Goal: Browse casually

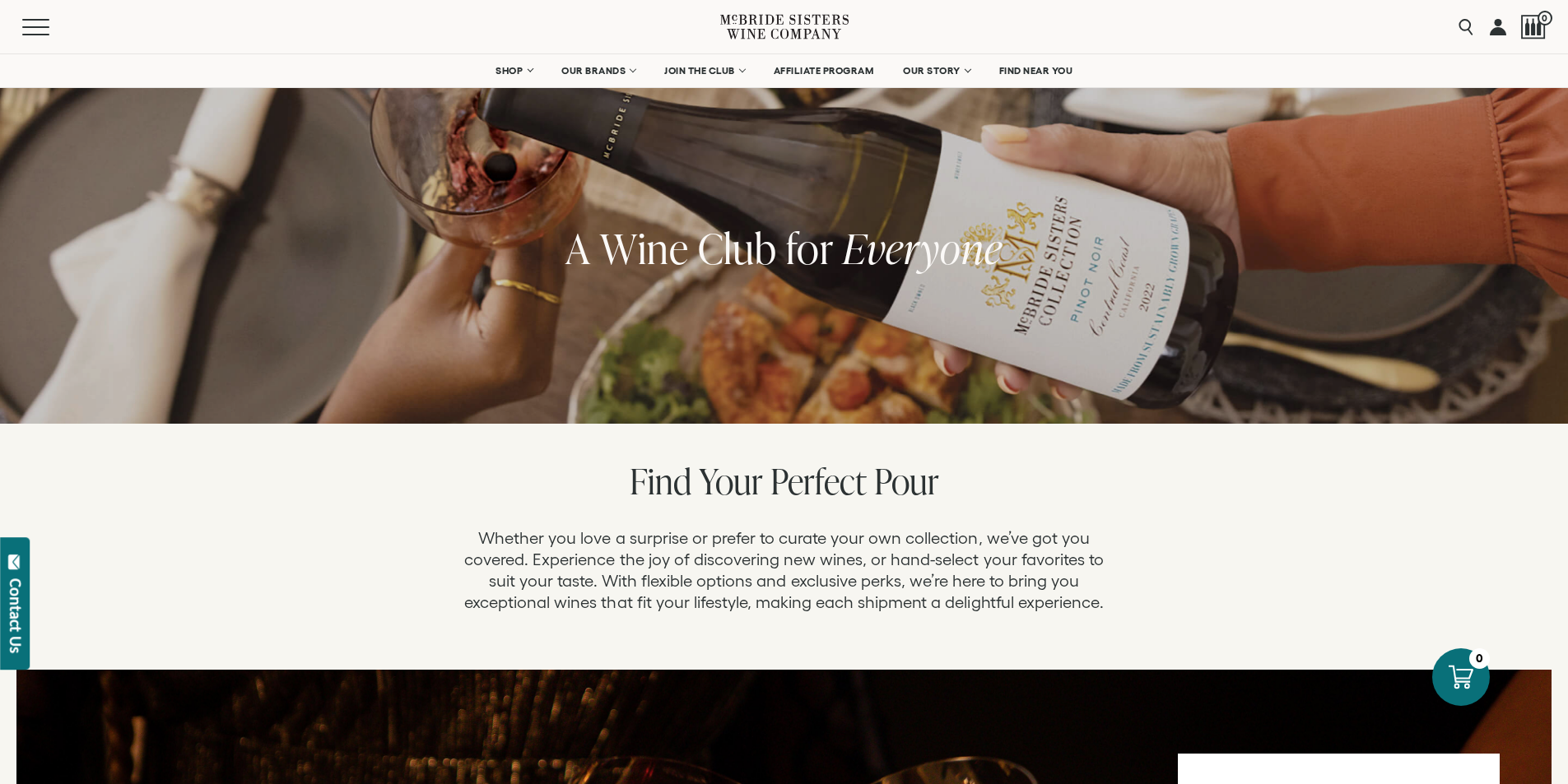
click at [767, 23] on icon at bounding box center [784, 27] width 128 height 47
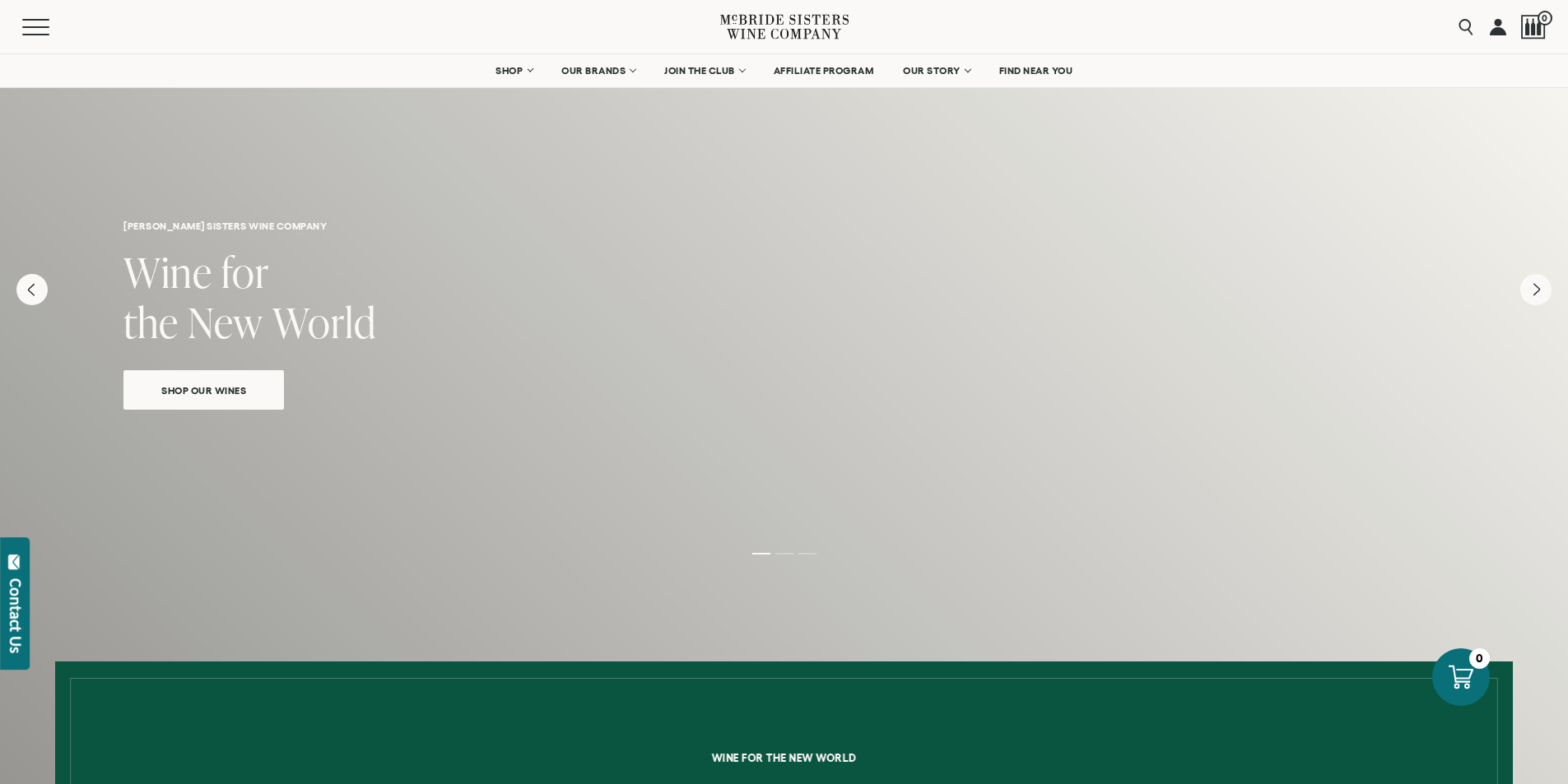
click at [248, 269] on span "for" at bounding box center [245, 272] width 48 height 57
drag, startPoint x: 239, startPoint y: 302, endPoint x: 336, endPoint y: 301, distance: 97.0
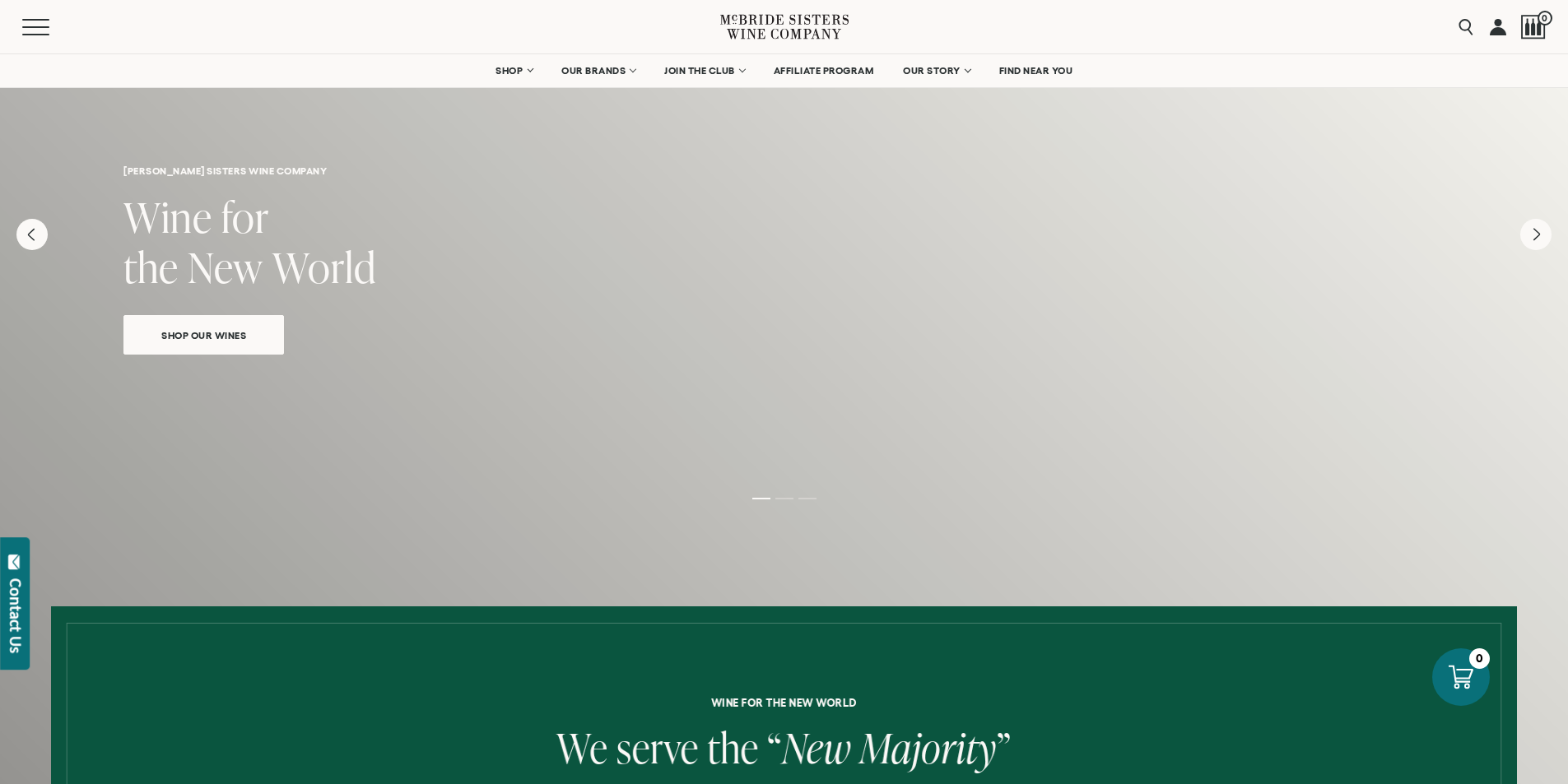
scroll to position [54, 0]
click at [784, 509] on div "[PERSON_NAME] sisters wine company Wine for the New World Shop Our Wines" at bounding box center [784, 393] width 1568 height 790
click at [786, 504] on div "[PERSON_NAME] sisters wine company Wine for the New World Shop Our Wines" at bounding box center [784, 393] width 1568 height 790
click at [780, 504] on div "[PERSON_NAME] sisters wine company Wine for the New World Shop Our Wines" at bounding box center [784, 393] width 1568 height 790
click at [809, 499] on ol at bounding box center [784, 499] width 659 height 6
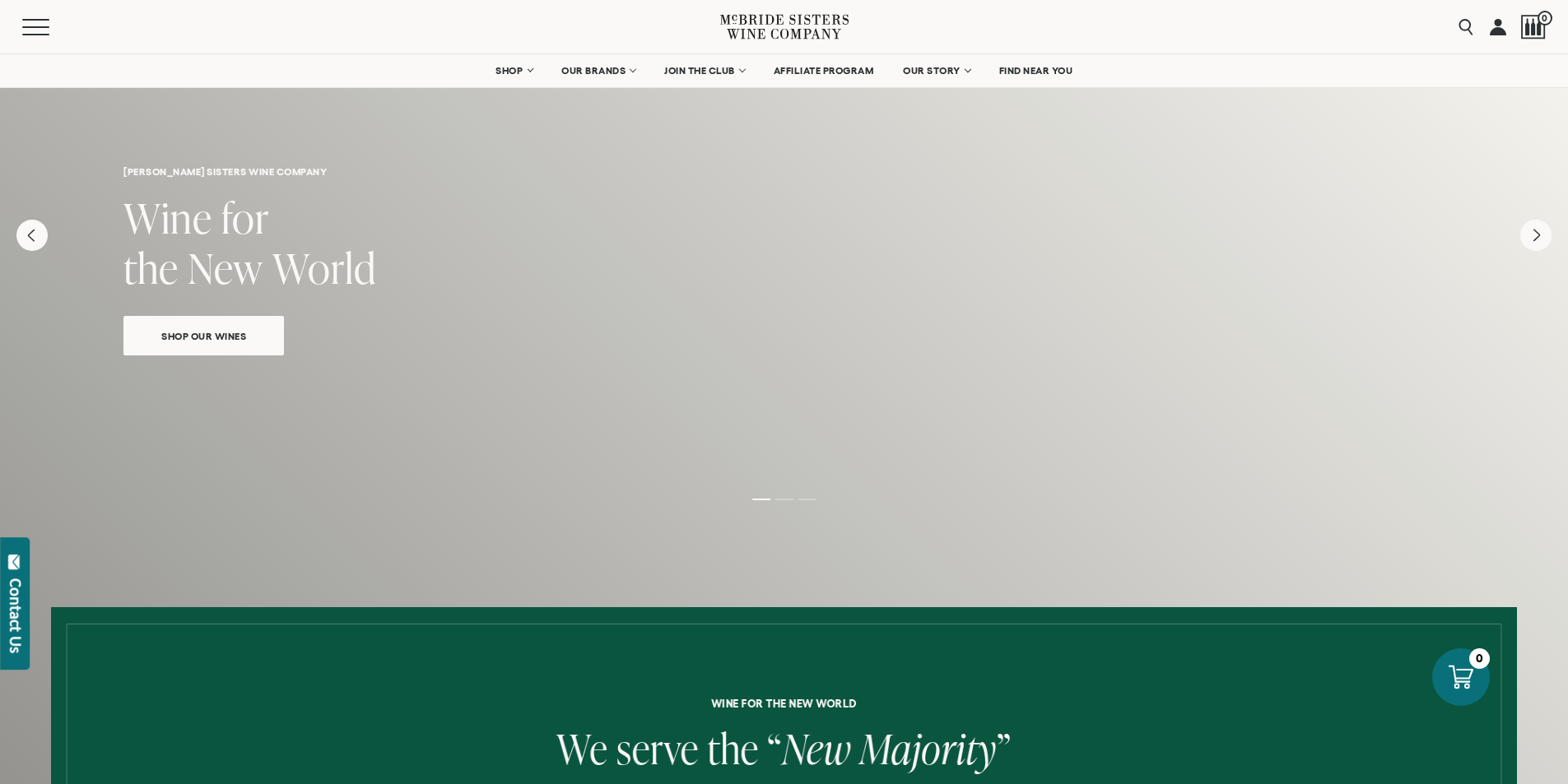
click at [806, 499] on li "Page dot 3" at bounding box center [808, 500] width 18 height 2
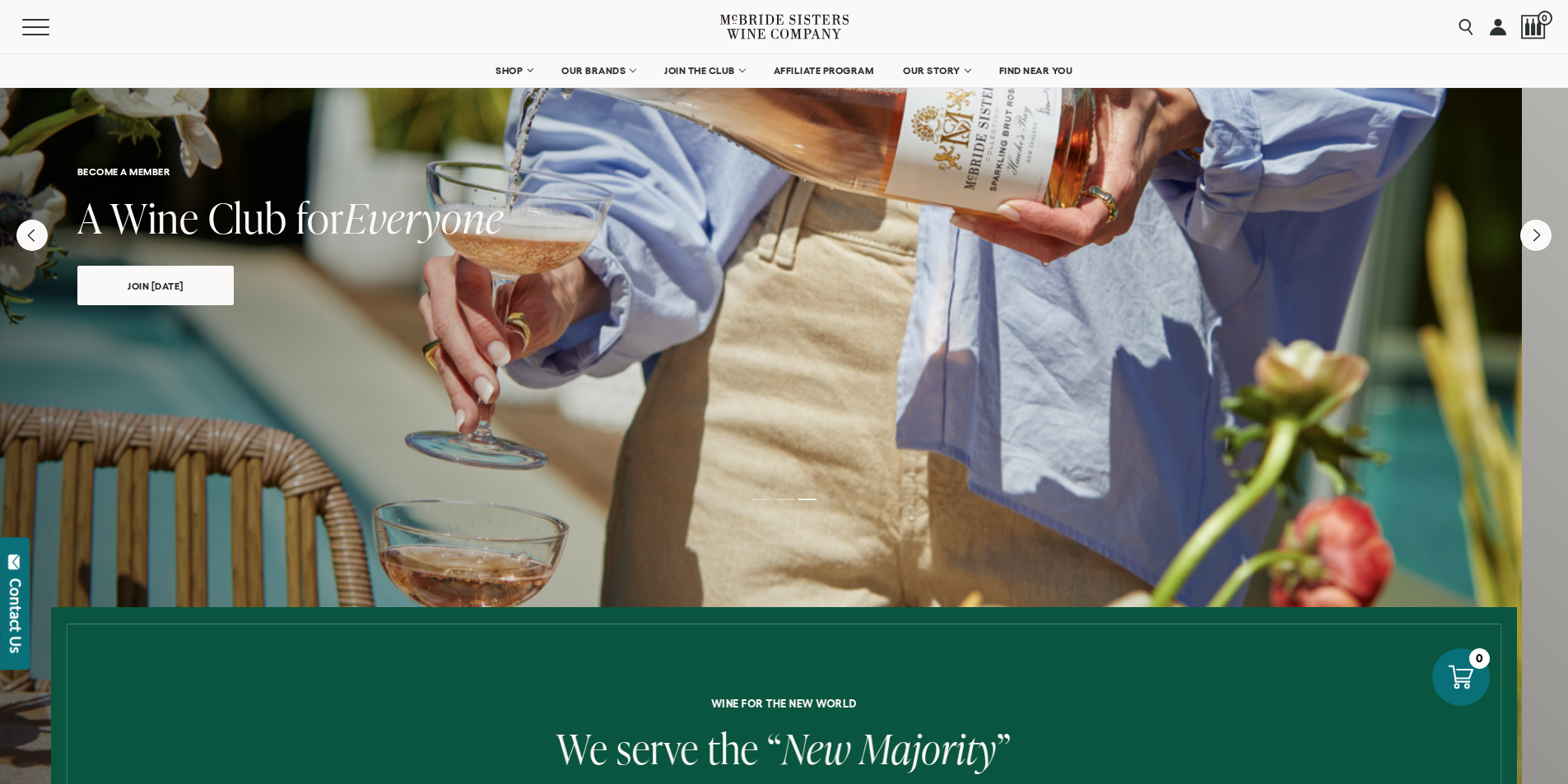
click at [621, 529] on div at bounding box center [737, 393] width 1568 height 790
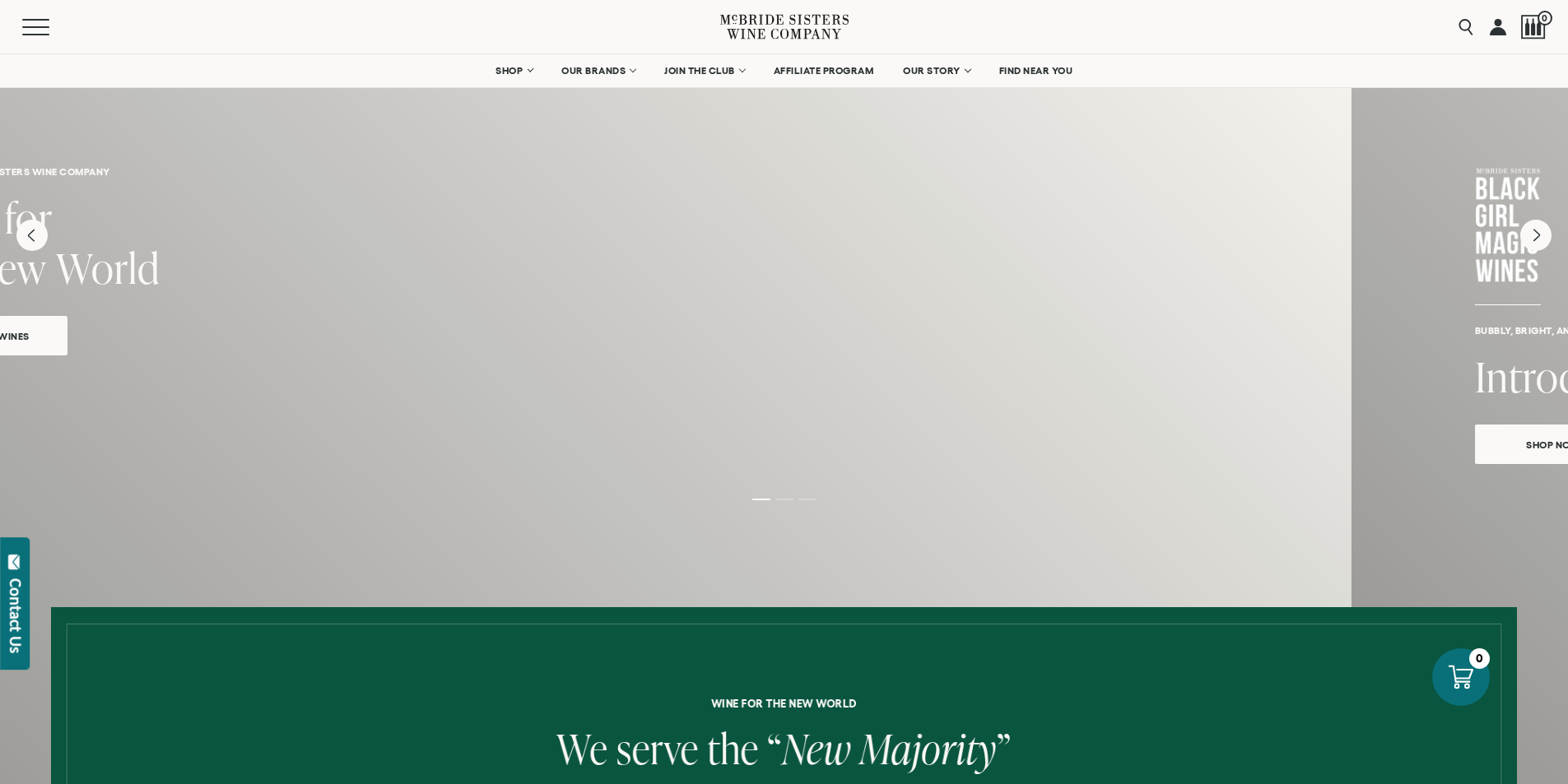
click at [601, 472] on div "[PERSON_NAME] sisters wine company Wine for the New World Shop Our Wines" at bounding box center [567, 393] width 1568 height 790
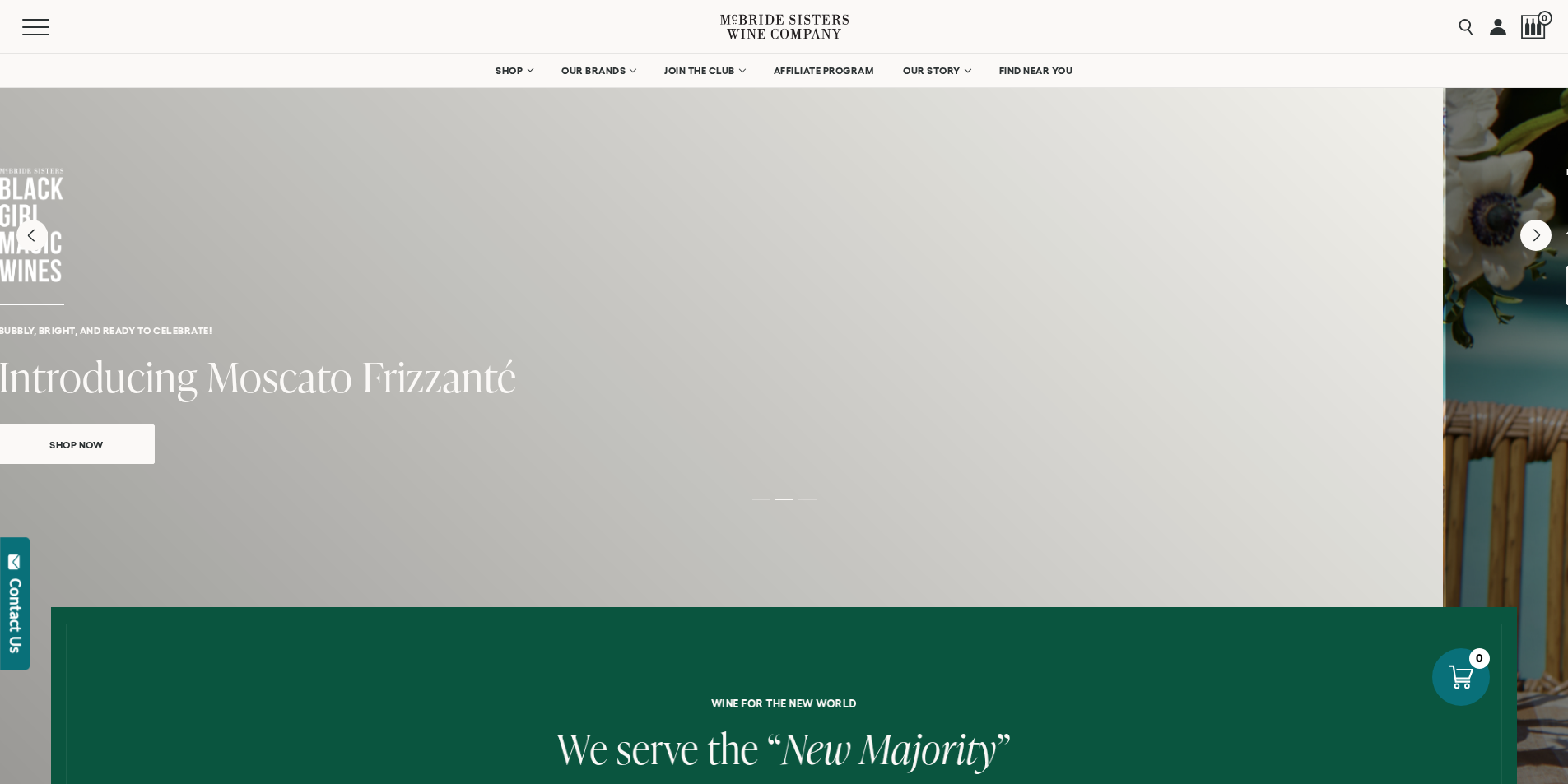
click at [685, 478] on div "Bubbly, bright, and ready to celebrate! Introducing Moscato Frizzanté Shop Now" at bounding box center [659, 251] width 1568 height 507
